Goal: Check status: Check status

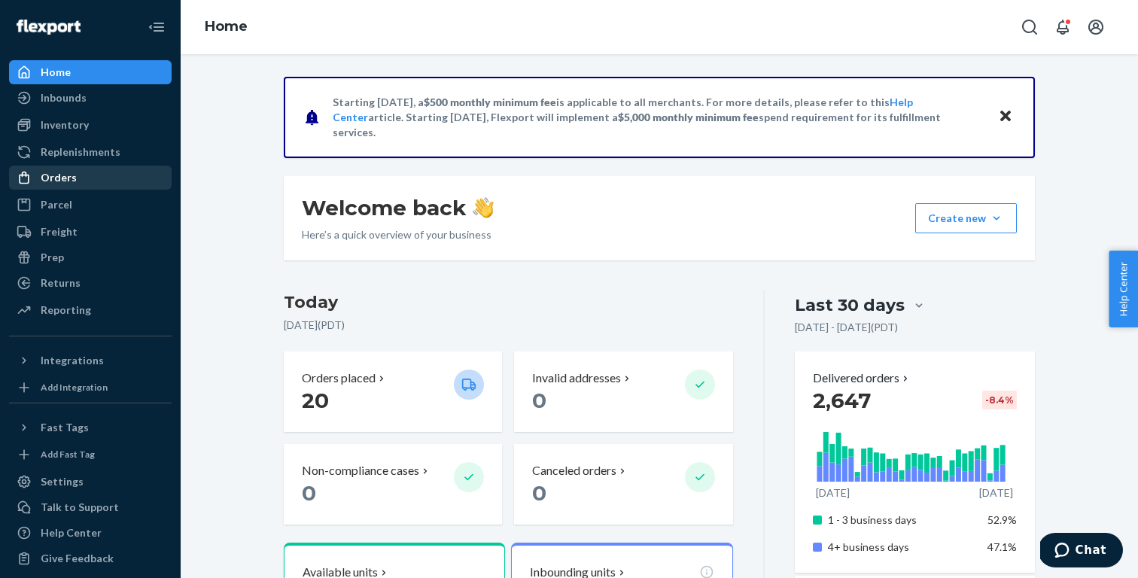
click at [91, 171] on div "Orders" at bounding box center [91, 177] width 160 height 21
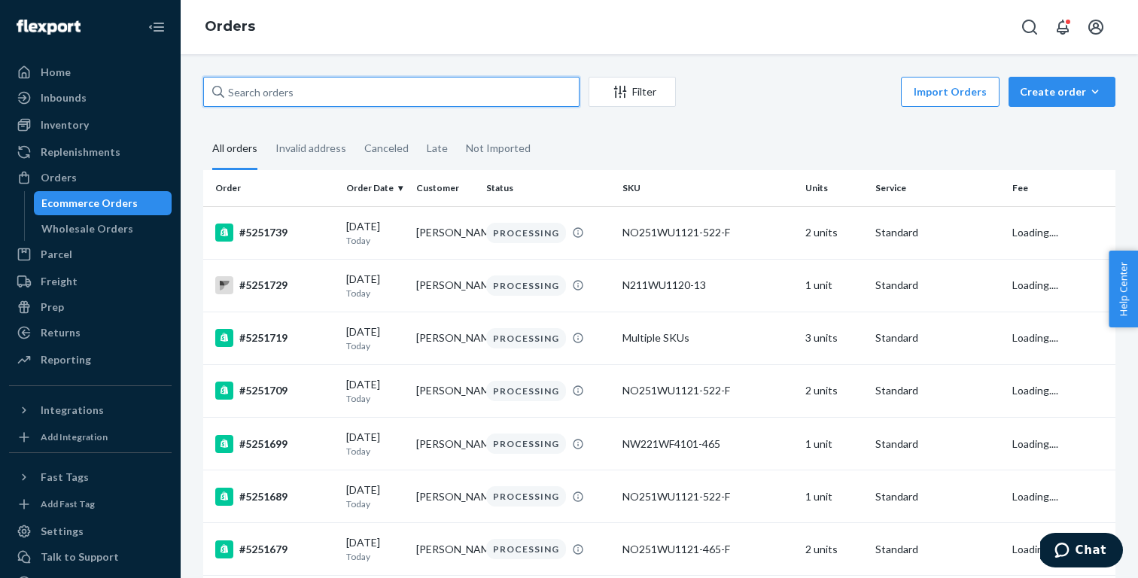
click at [410, 102] on input "text" at bounding box center [391, 92] width 376 height 30
paste input "5250639"
type input "5250639"
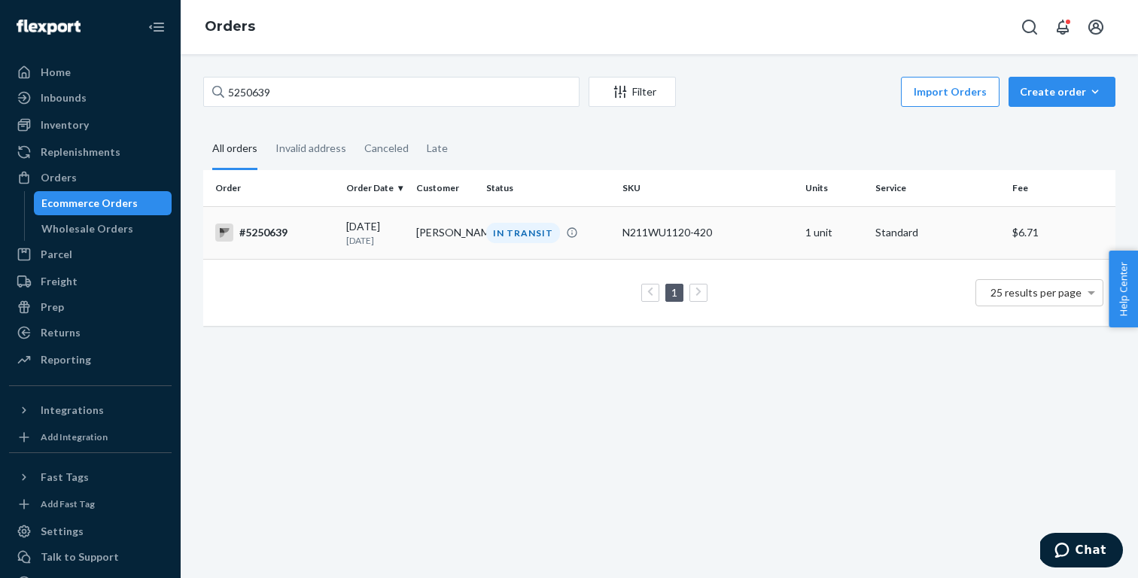
click at [373, 230] on div "[DATE] [DATE]" at bounding box center [375, 233] width 58 height 28
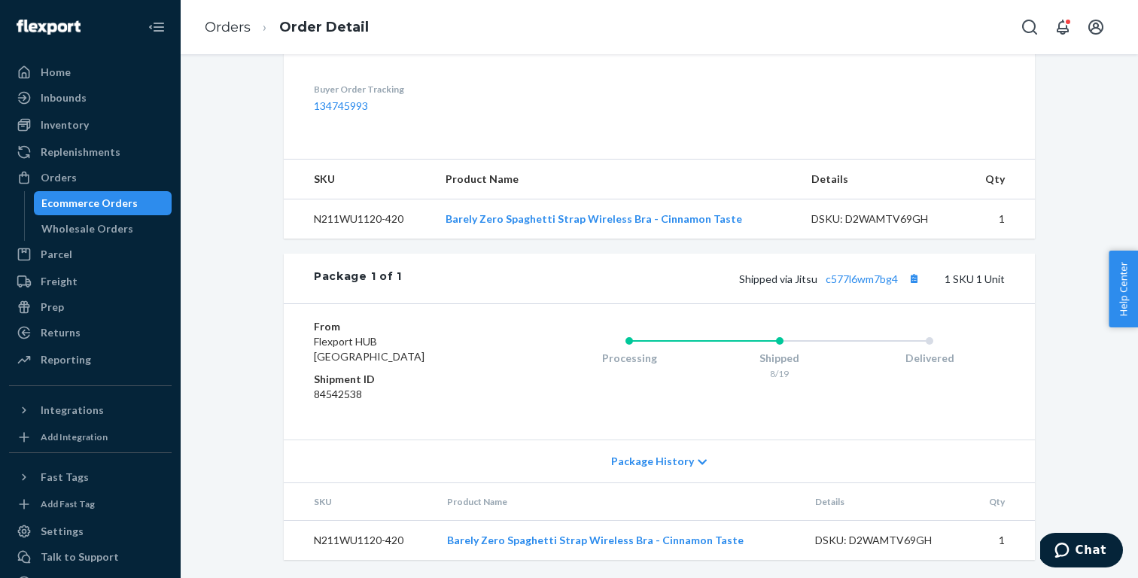
scroll to position [473, 0]
click at [917, 280] on button "Copy tracking number" at bounding box center [914, 279] width 20 height 20
click at [234, 25] on link "Orders" at bounding box center [228, 27] width 46 height 17
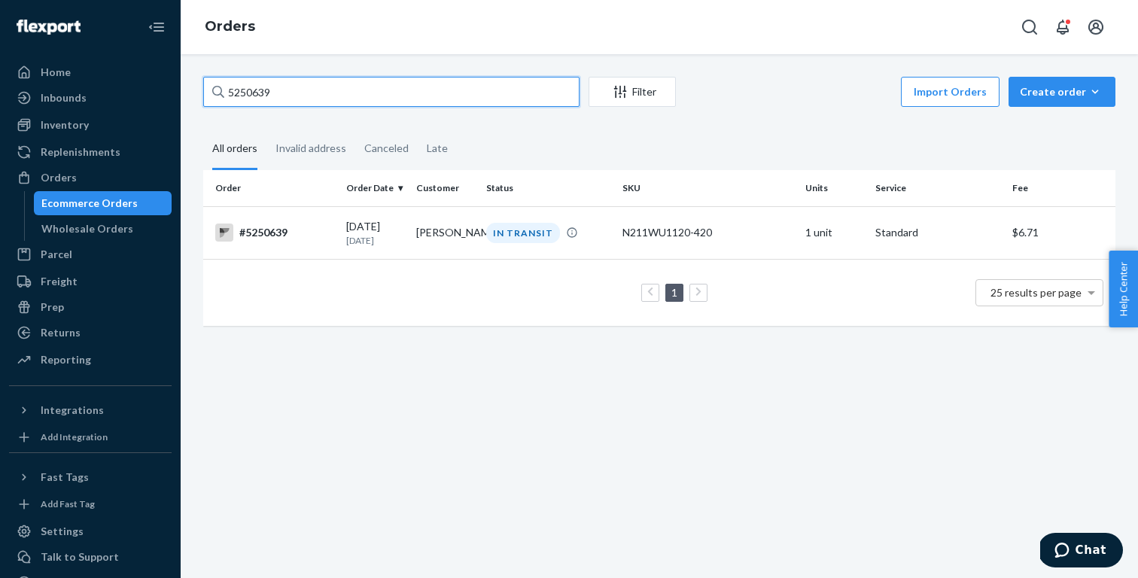
click at [367, 102] on input "5250639" at bounding box center [391, 92] width 376 height 30
paste input "142"
type input "5251429"
click at [365, 243] on p "[DATE]" at bounding box center [375, 240] width 58 height 13
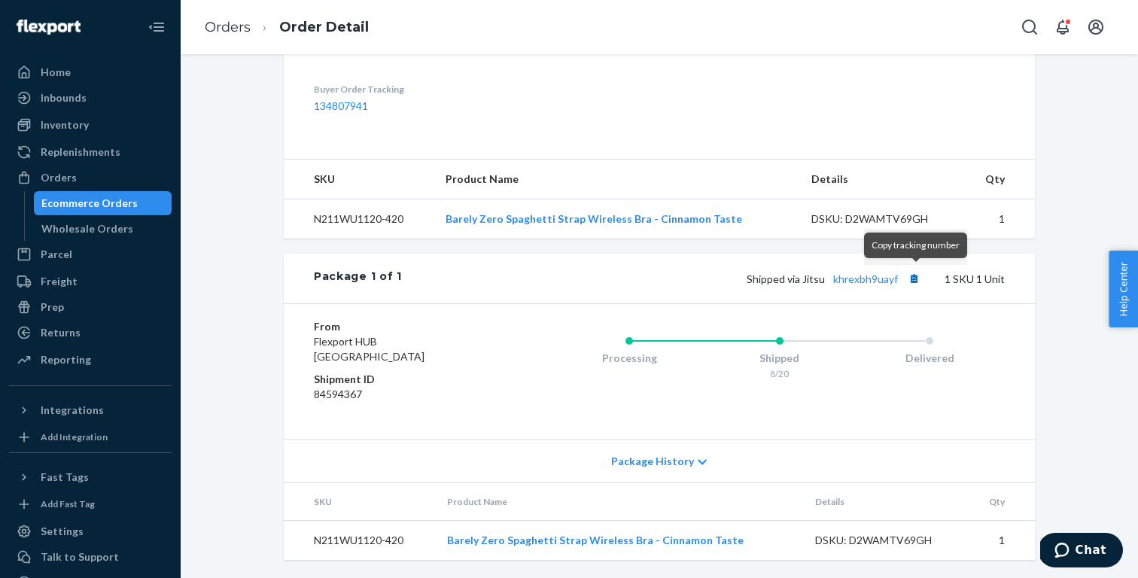
scroll to position [473, 0]
click at [914, 276] on button "Copy tracking number" at bounding box center [914, 279] width 20 height 20
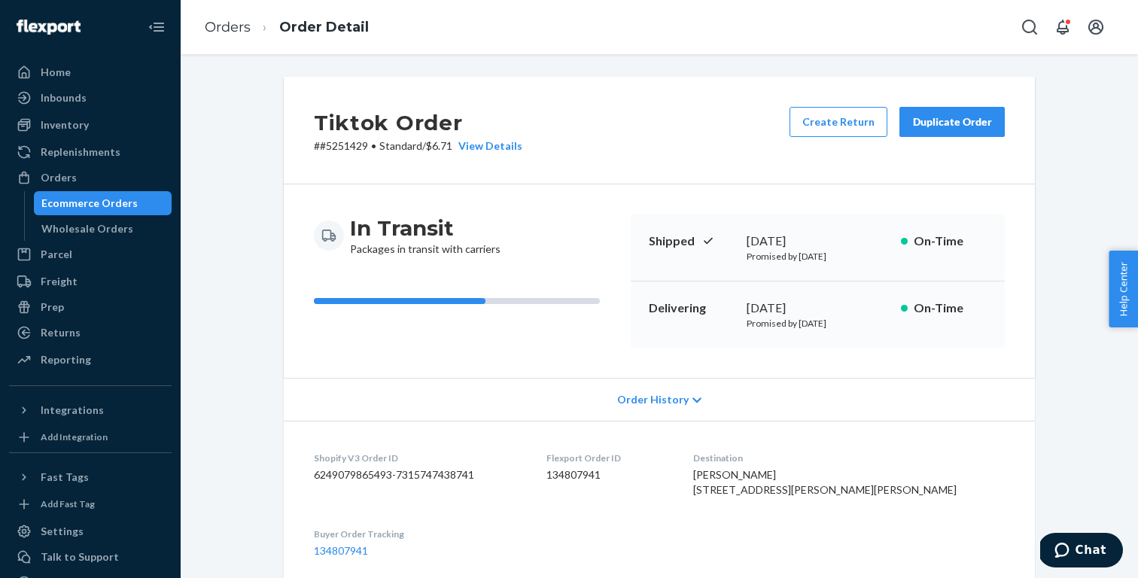
scroll to position [0, 0]
click at [247, 24] on link "Orders" at bounding box center [228, 27] width 46 height 17
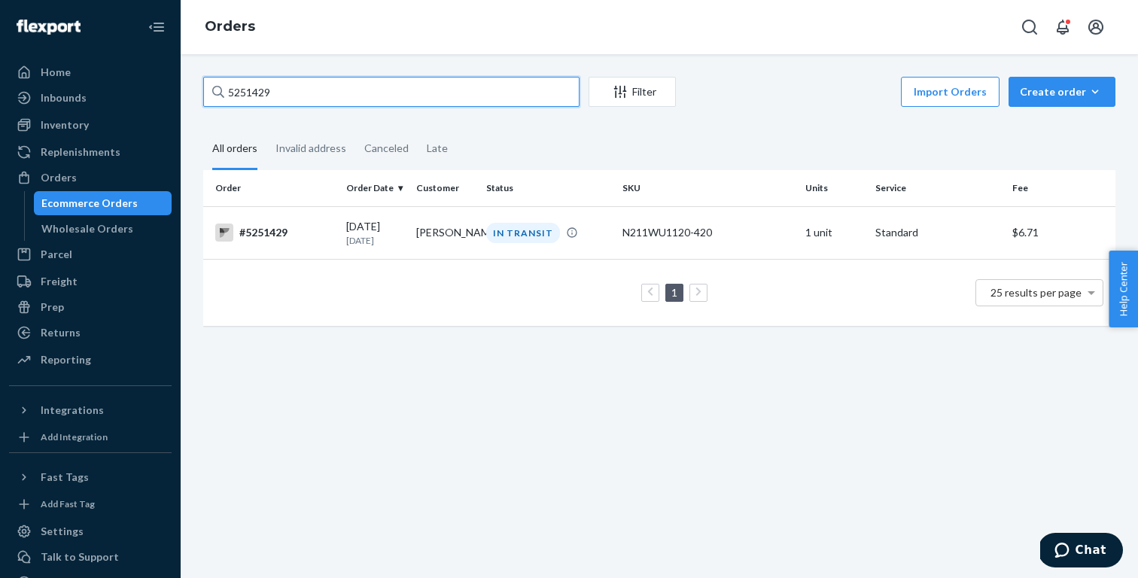
click at [395, 88] on input "5251429" at bounding box center [391, 92] width 376 height 30
paste input "9"
type input "5251499"
click at [299, 236] on div "#5251499" at bounding box center [274, 233] width 119 height 18
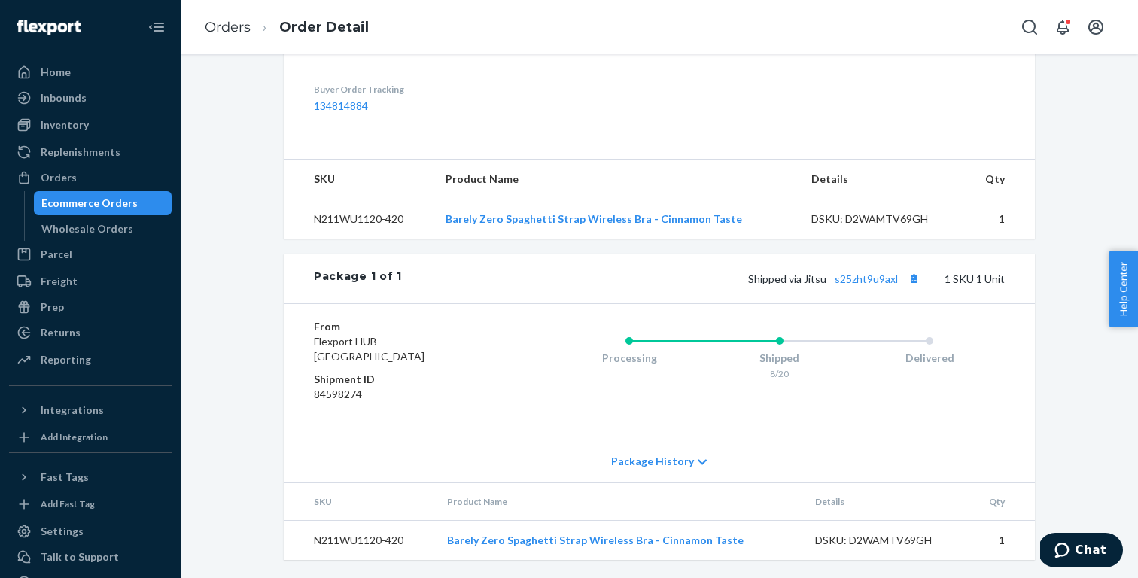
scroll to position [473, 0]
click at [913, 279] on button "Copy tracking number" at bounding box center [914, 279] width 20 height 20
click at [230, 25] on link "Orders" at bounding box center [228, 27] width 46 height 17
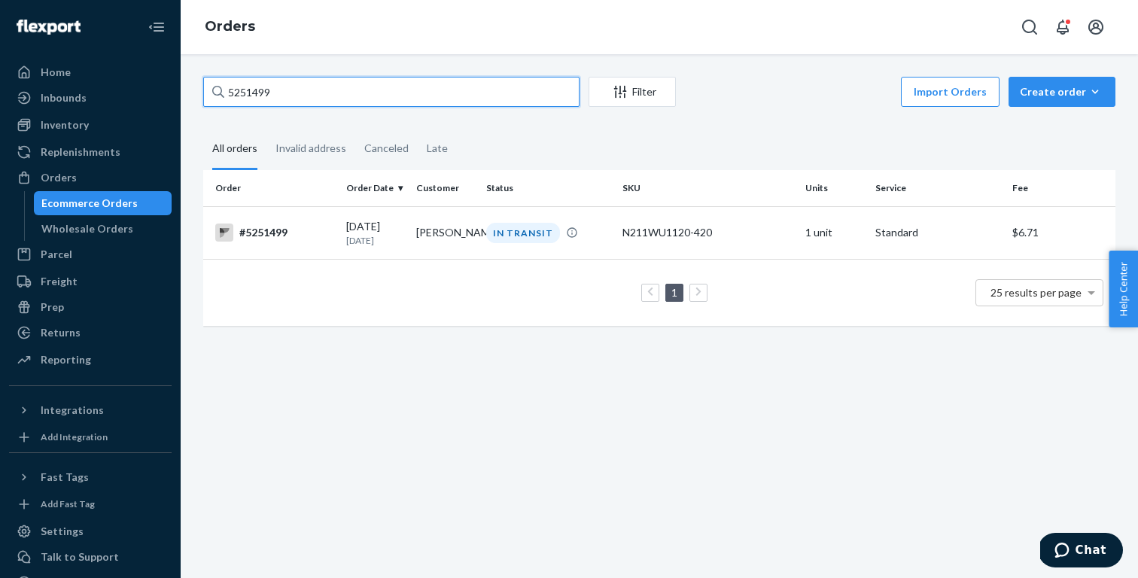
click at [364, 96] on input "5251499" at bounding box center [391, 92] width 376 height 30
paste input "72"
paste input "43"
paste input "36"
type input "5251369"
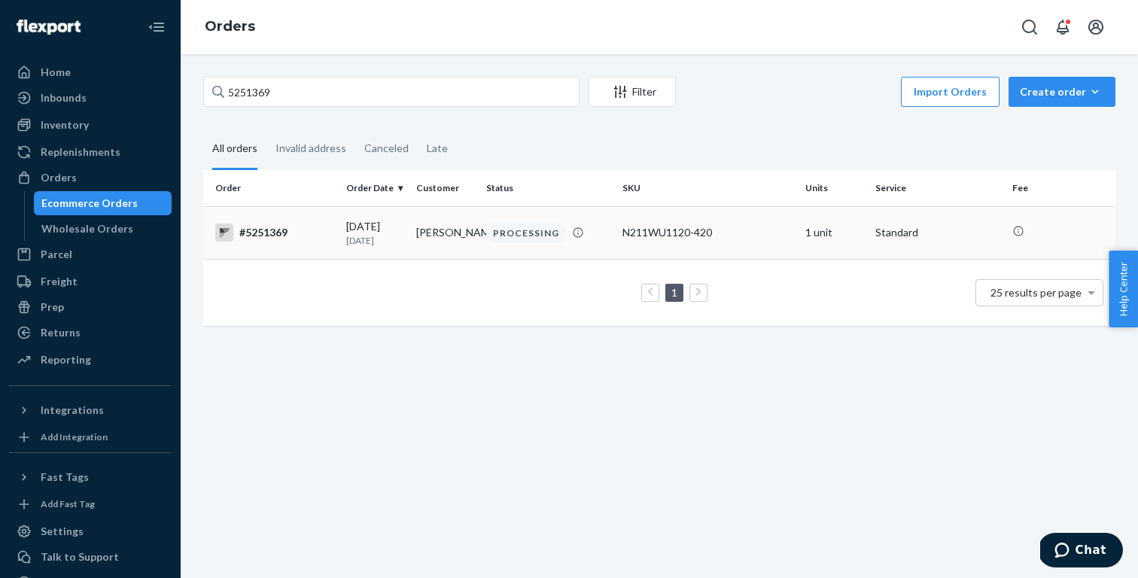
click at [315, 230] on div "#5251369" at bounding box center [274, 233] width 119 height 18
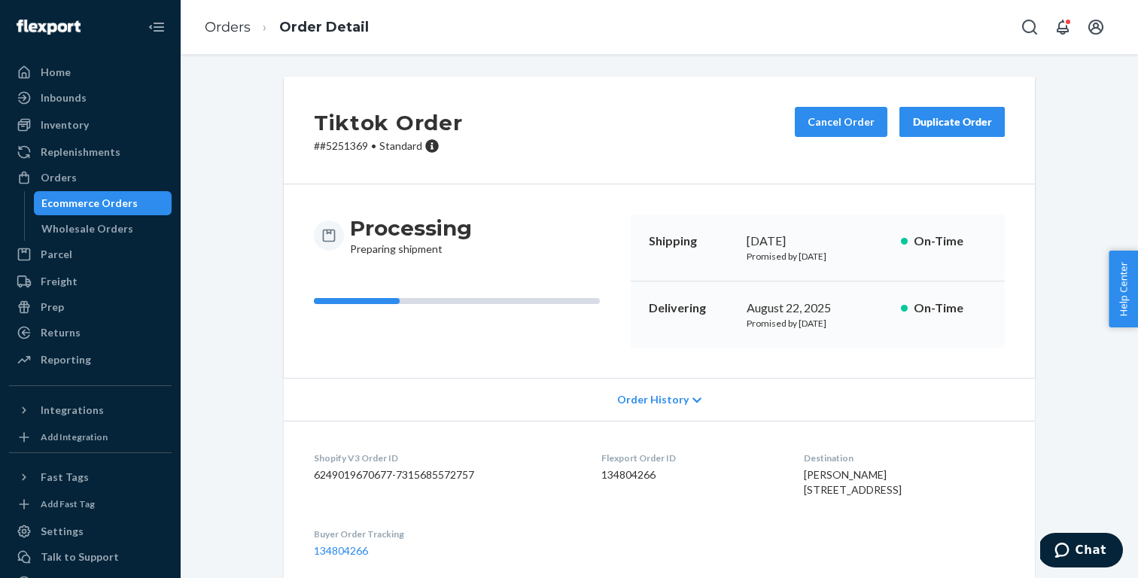
click at [108, 205] on div "Ecommerce Orders" at bounding box center [89, 203] width 96 height 15
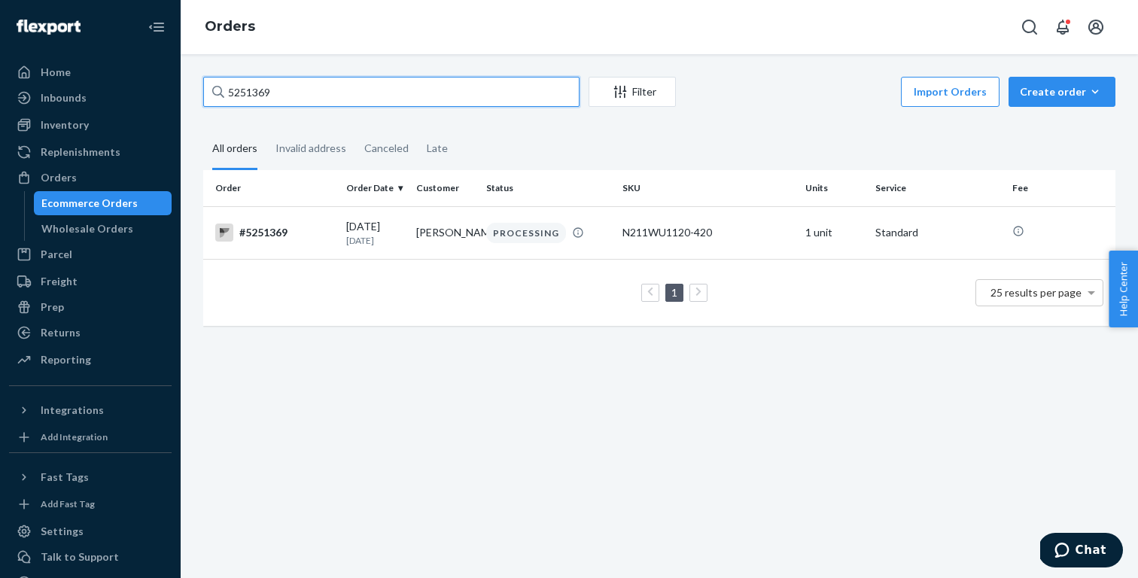
drag, startPoint x: 305, startPoint y: 88, endPoint x: 199, endPoint y: 88, distance: 106.1
click at [199, 88] on div "5251369 Filter Import Orders Create order Ecommerce order Removal order All ord…" at bounding box center [659, 209] width 935 height 264
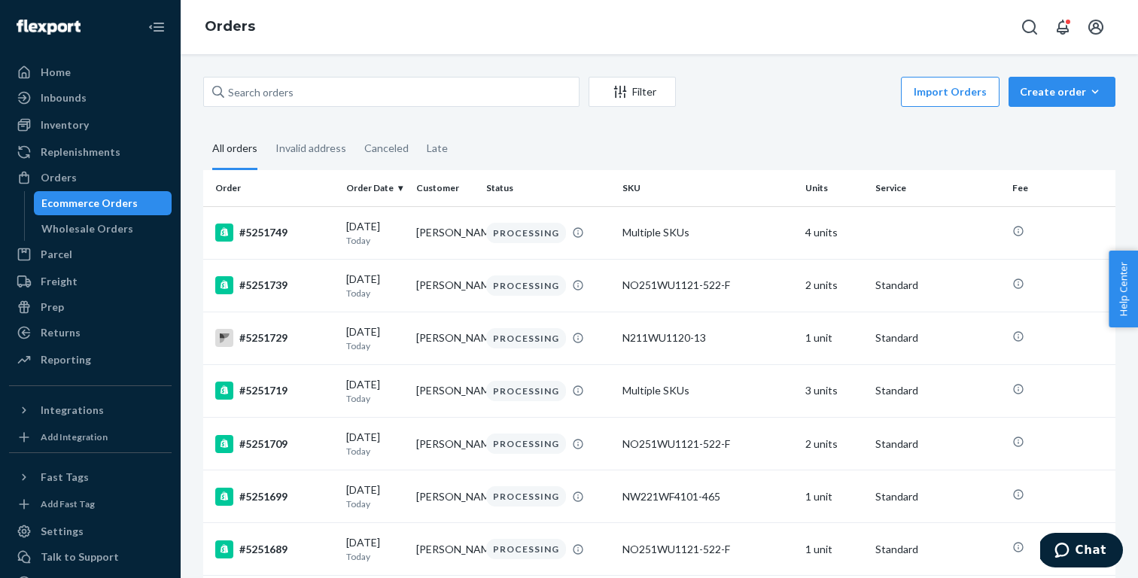
click at [300, 152] on div "Invalid address" at bounding box center [311, 149] width 71 height 41
click at [266, 129] on input "Invalid address" at bounding box center [266, 129] width 0 height 0
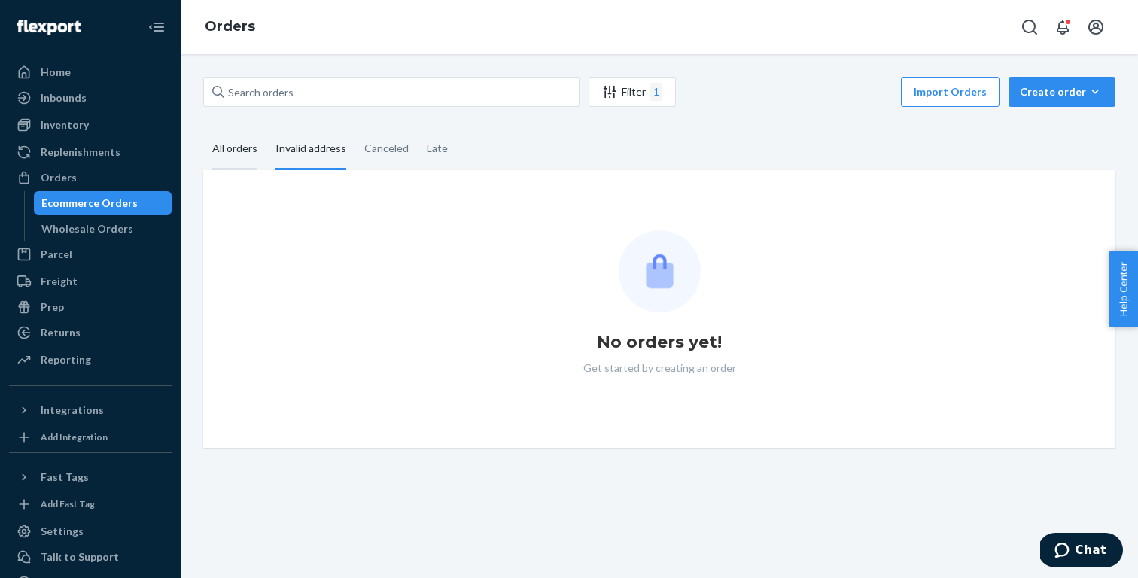
click at [241, 151] on div "All orders" at bounding box center [234, 149] width 45 height 41
click at [203, 129] on input "All orders" at bounding box center [203, 129] width 0 height 0
